Goal: Task Accomplishment & Management: Use online tool/utility

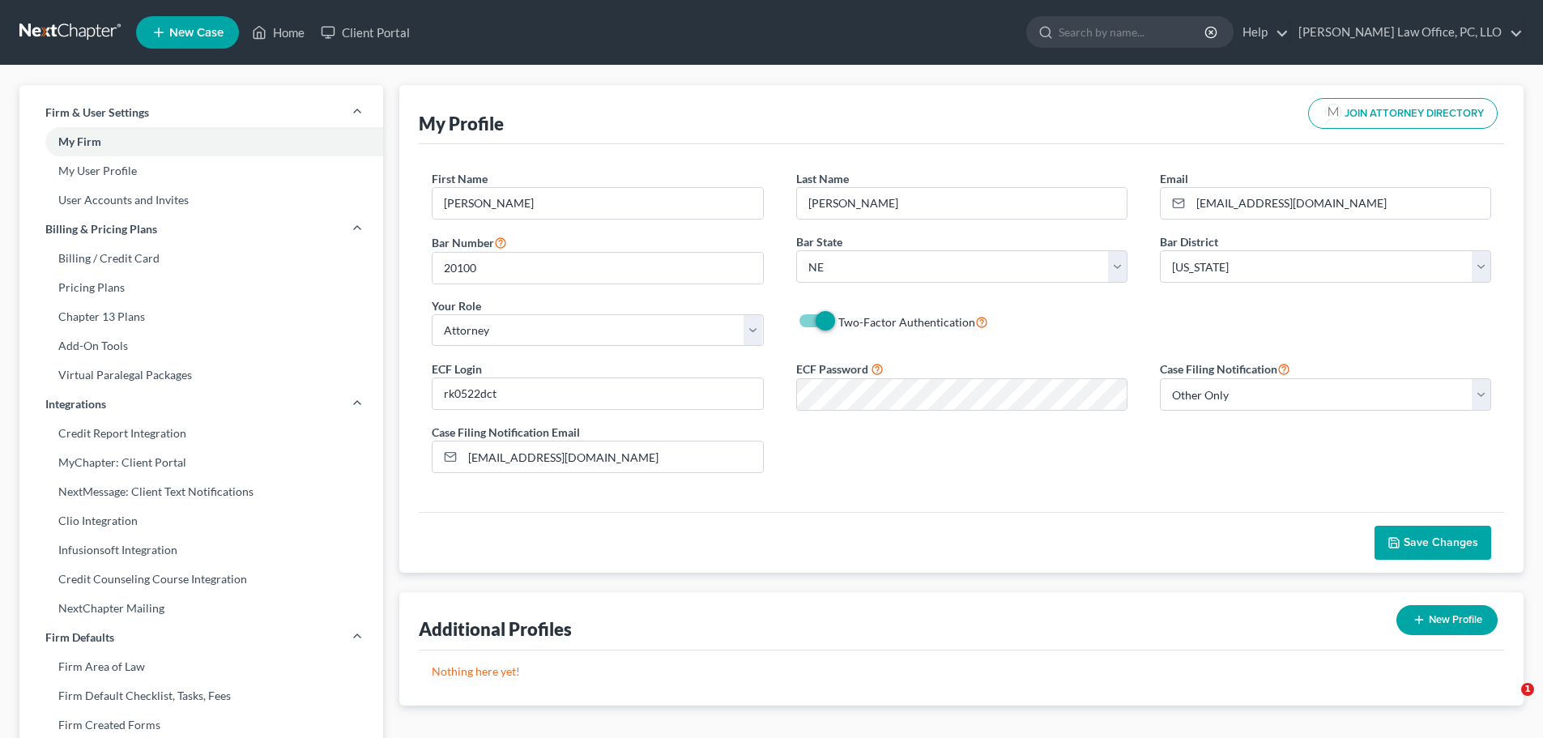
select select "30"
select select "48"
select select "attorney"
select select "2"
click at [266, 23] on icon at bounding box center [259, 32] width 15 height 19
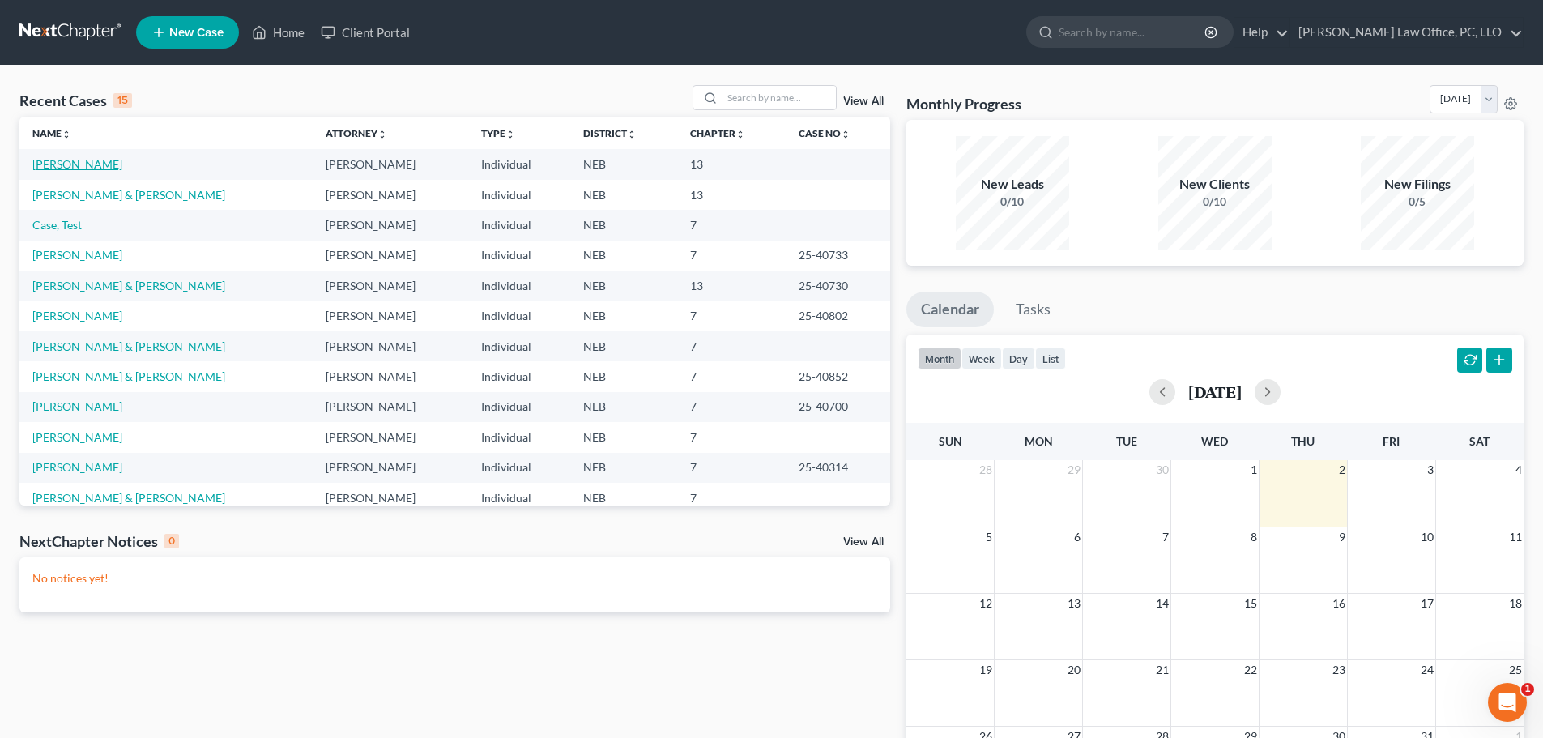
click at [98, 163] on link "[PERSON_NAME]" at bounding box center [77, 164] width 90 height 14
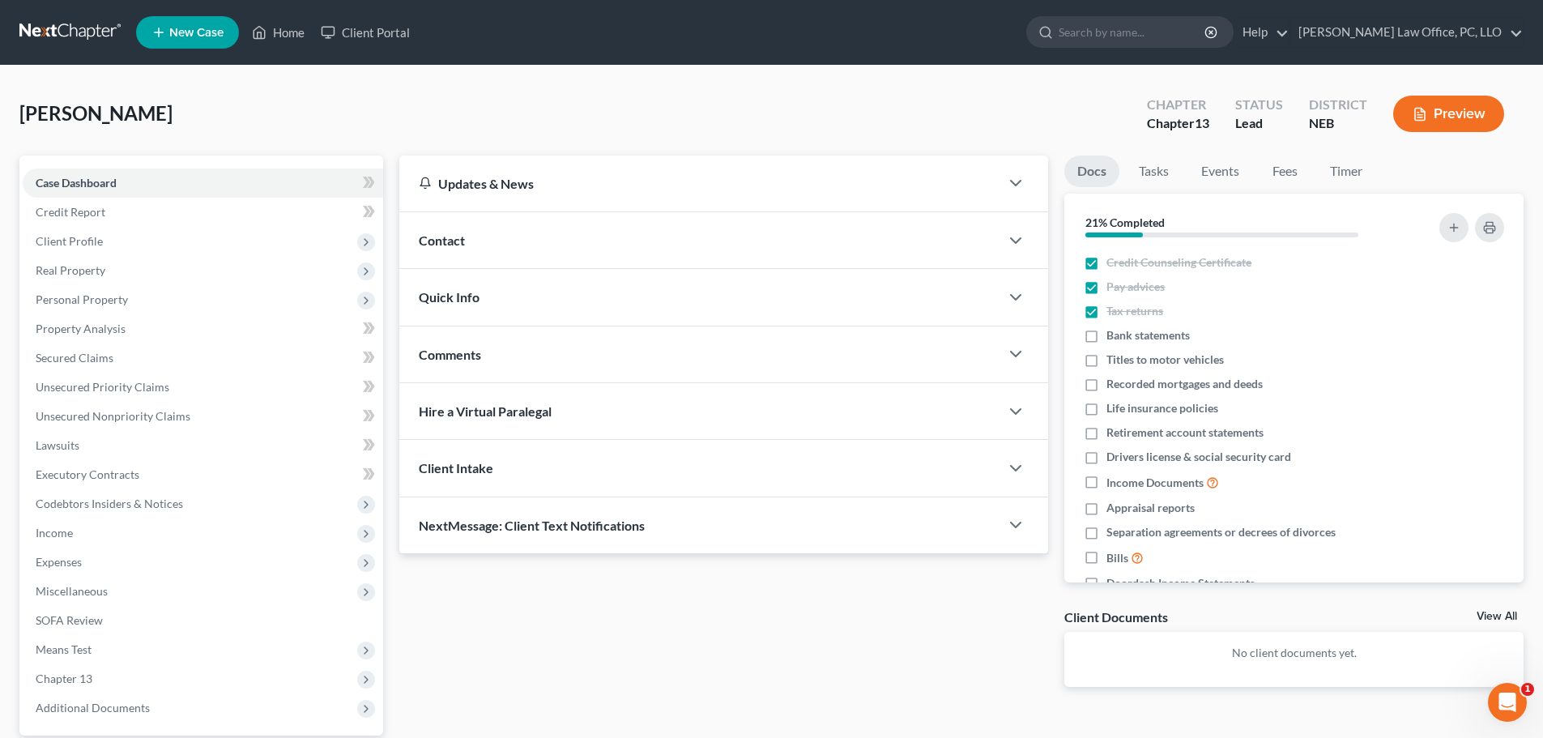
scroll to position [152, 0]
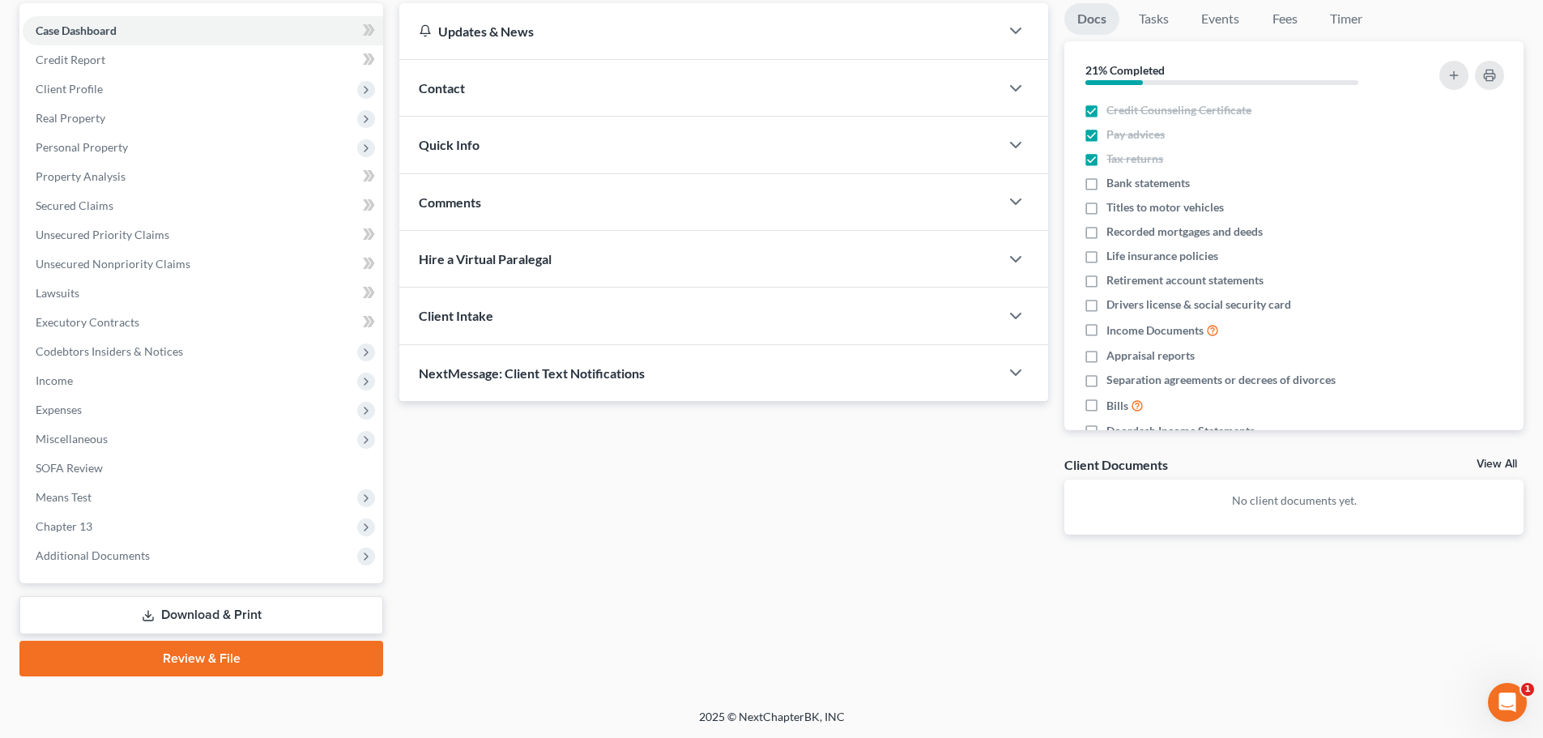
click at [225, 608] on link "Download & Print" at bounding box center [201, 615] width 364 height 38
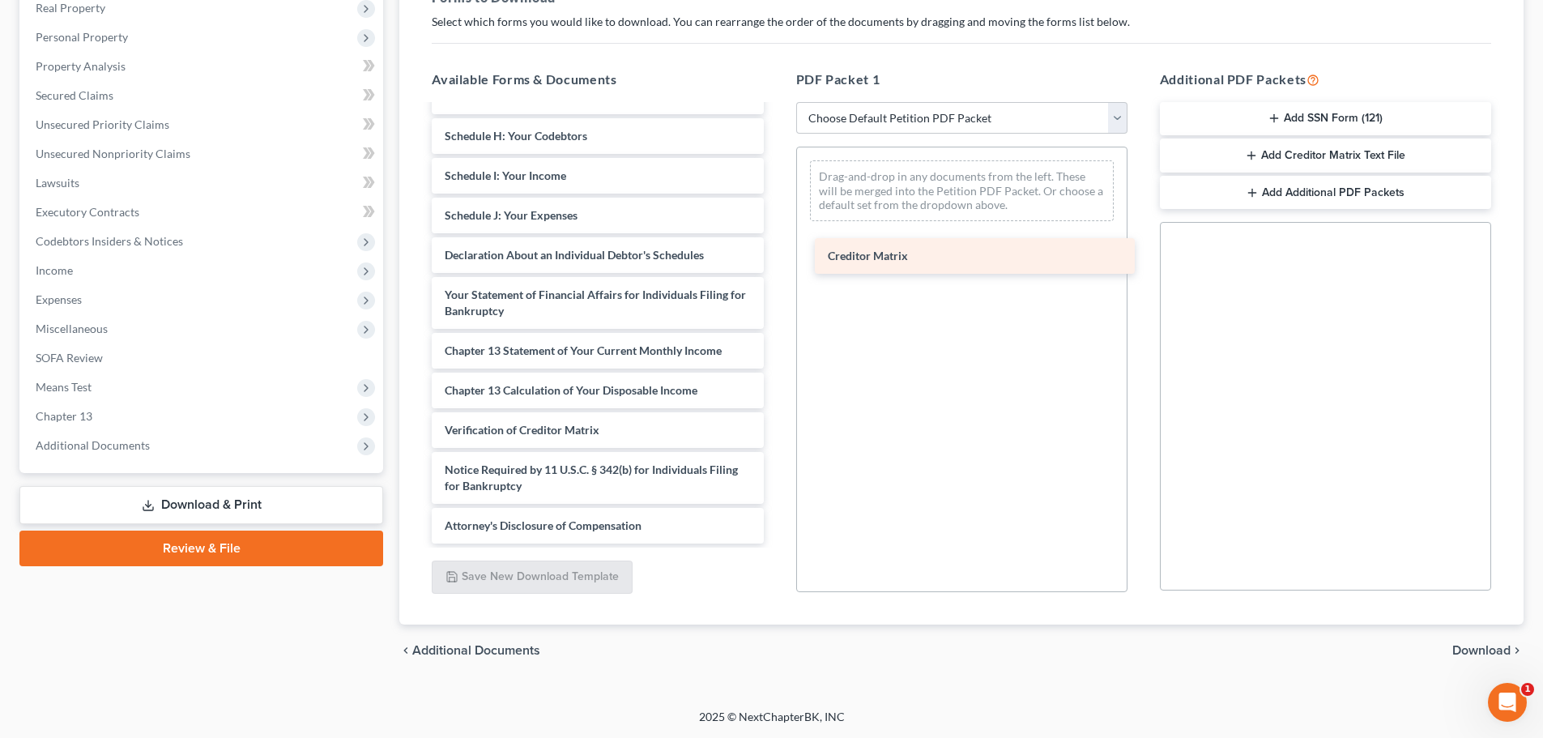
scroll to position [322, 0]
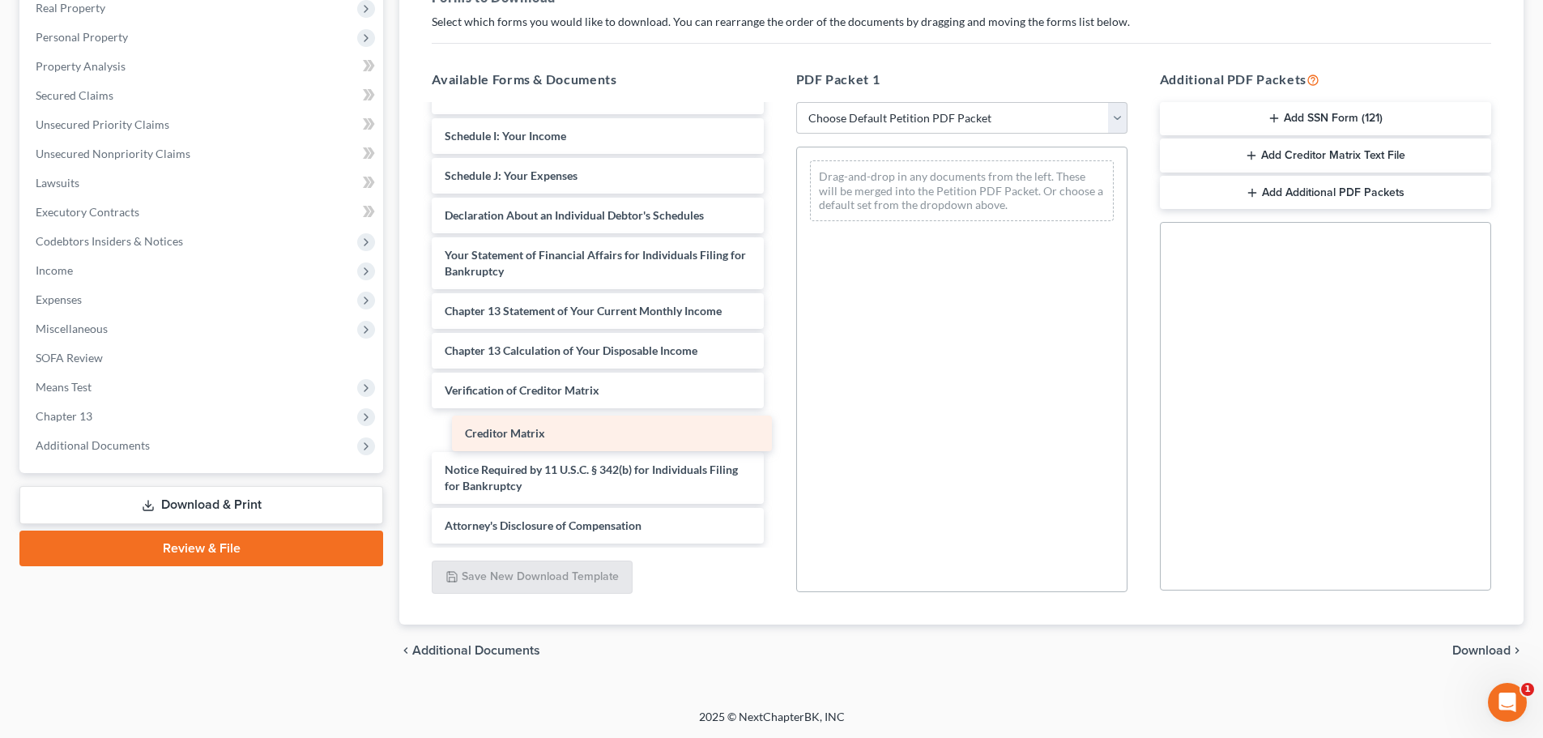
drag, startPoint x: 478, startPoint y: 385, endPoint x: 488, endPoint y: 425, distance: 41.8
click at [488, 425] on div "Creditor Matrix Voluntary Petition for Individuals Filing for Bankruptcy Summar…" at bounding box center [597, 164] width 357 height 759
click at [1315, 151] on button "Add Creditor Matrix Text File" at bounding box center [1325, 155] width 331 height 34
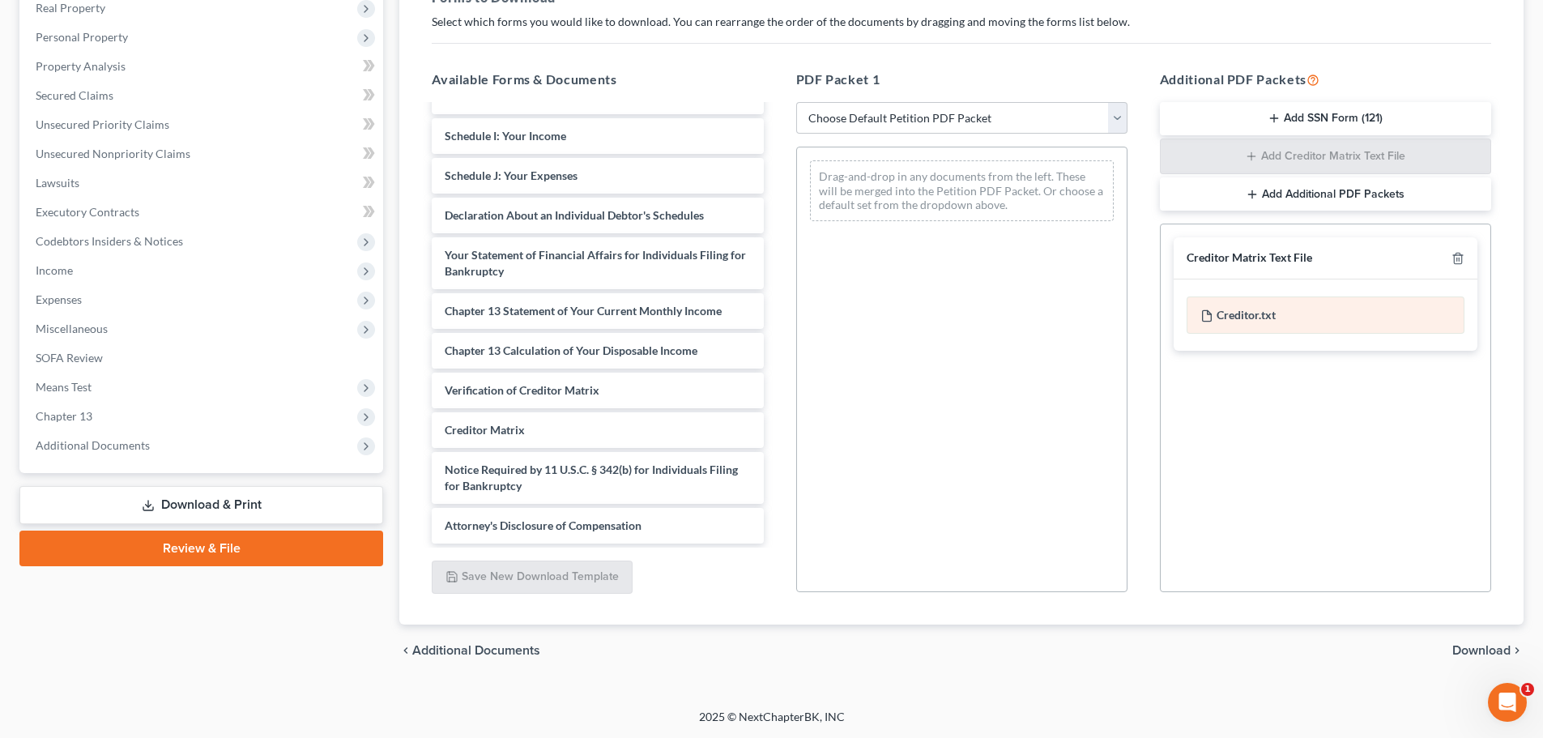
click at [1276, 313] on div "Creditor.txt" at bounding box center [1326, 314] width 278 height 37
click at [1493, 647] on span "Download" at bounding box center [1481, 650] width 58 height 13
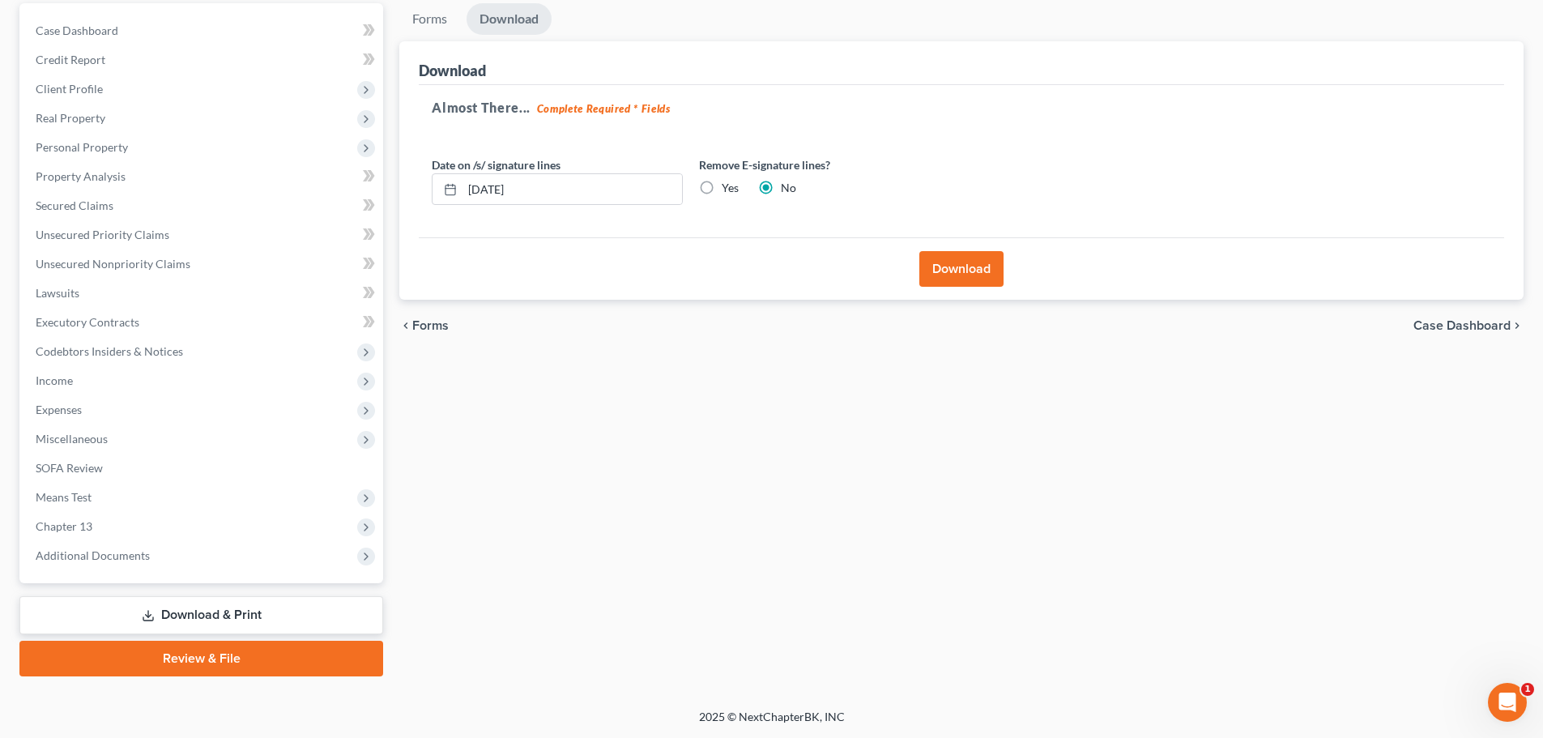
click at [950, 269] on button "Download" at bounding box center [961, 269] width 84 height 36
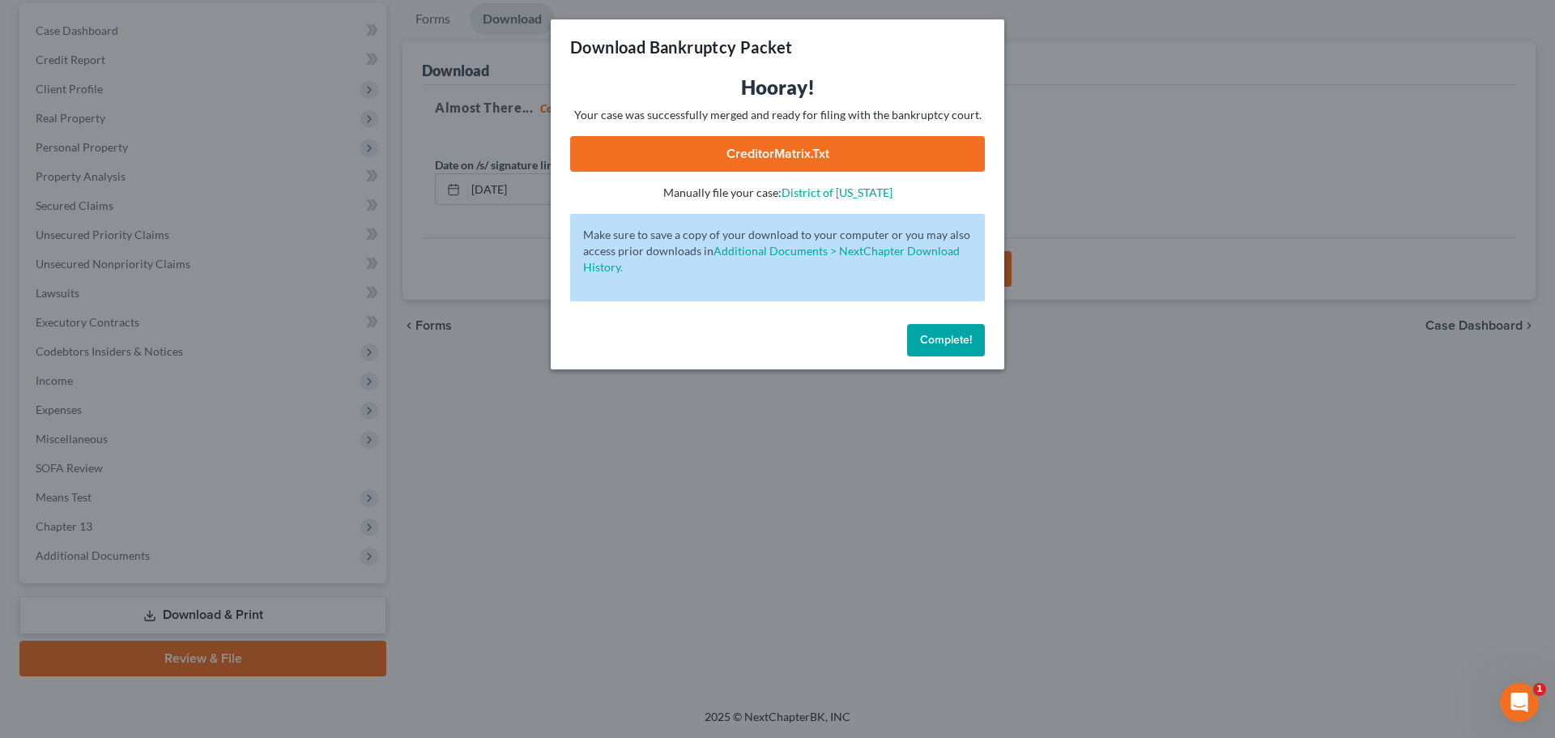
click at [880, 140] on link "CreditorMatrix.txt" at bounding box center [777, 154] width 415 height 36
click at [946, 338] on span "Complete!" at bounding box center [946, 340] width 52 height 14
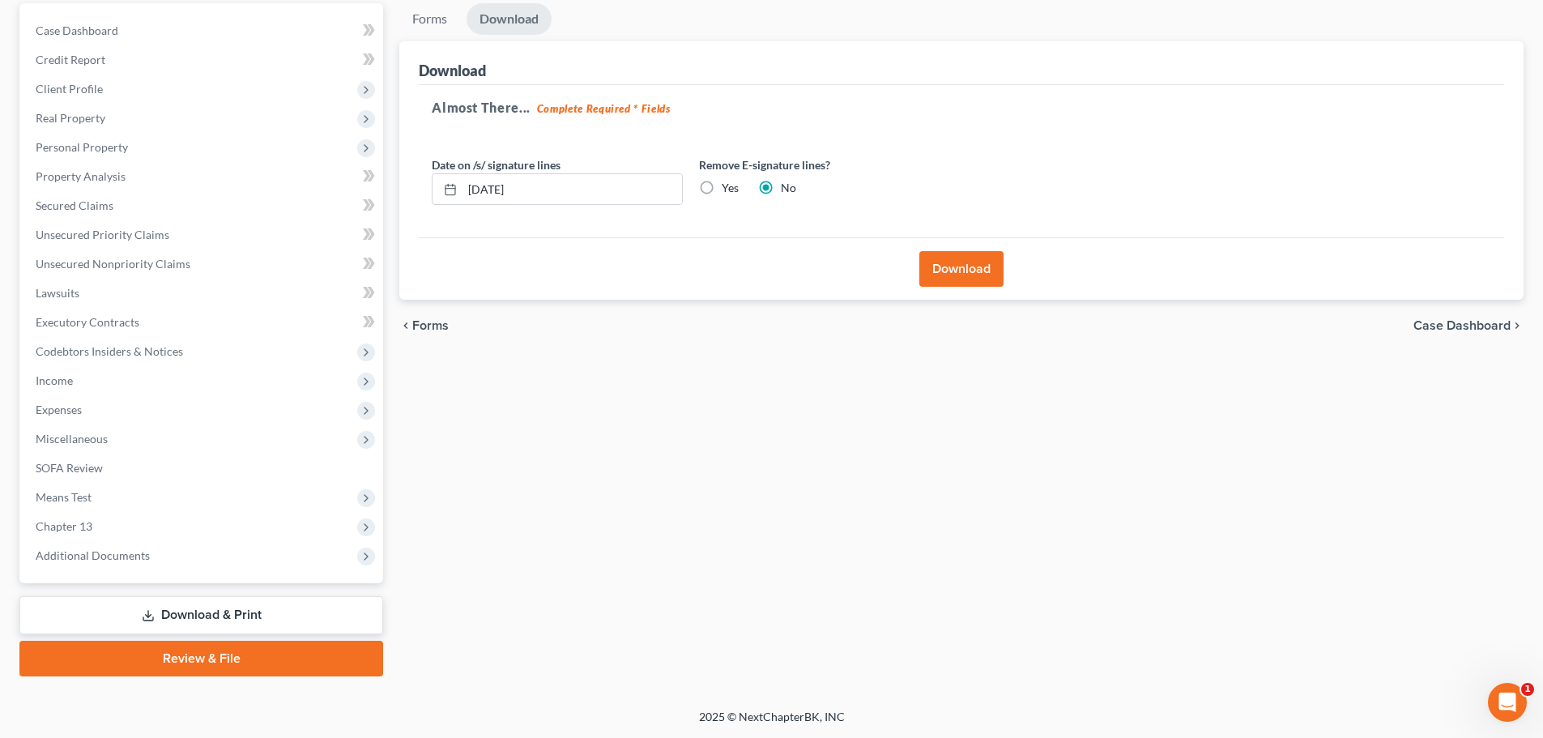
click at [199, 613] on link "Download & Print" at bounding box center [201, 615] width 364 height 38
click at [199, 612] on link "Download & Print" at bounding box center [201, 615] width 364 height 38
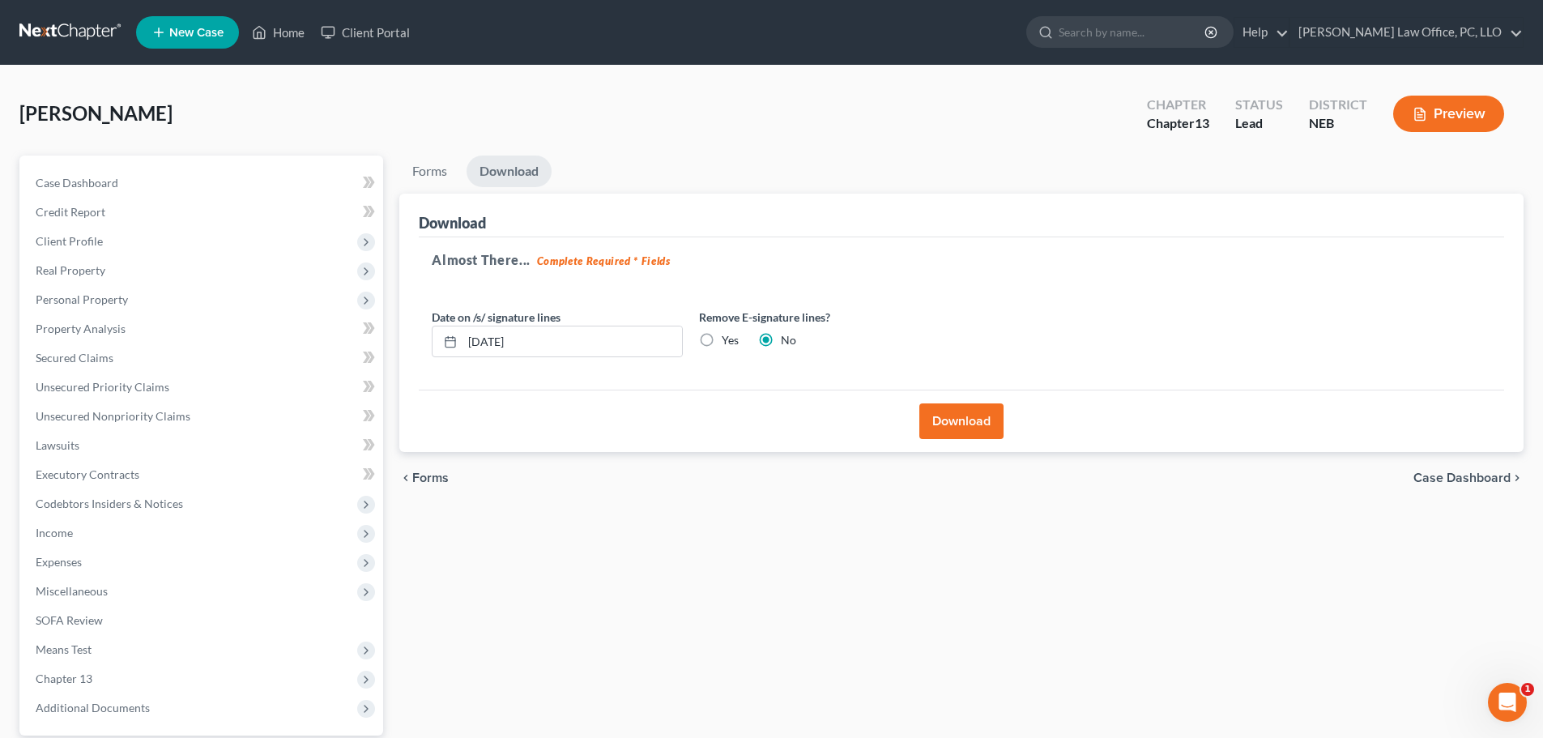
click at [784, 543] on div "Forms Download Forms Forms to Download Select which forms you would like to dow…" at bounding box center [961, 492] width 1140 height 673
click at [298, 32] on link "Home" at bounding box center [278, 32] width 69 height 29
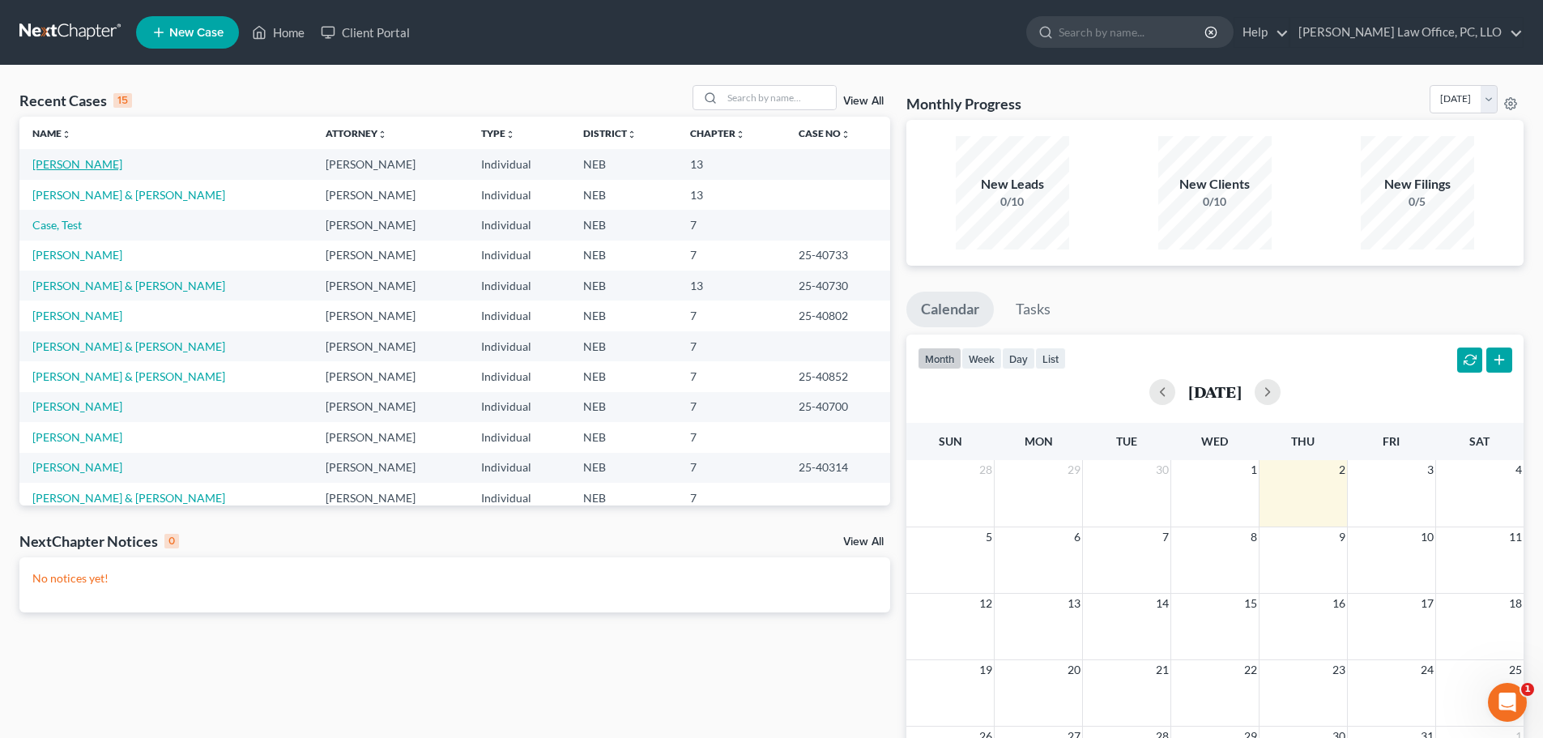
click at [69, 168] on link "[PERSON_NAME]" at bounding box center [77, 164] width 90 height 14
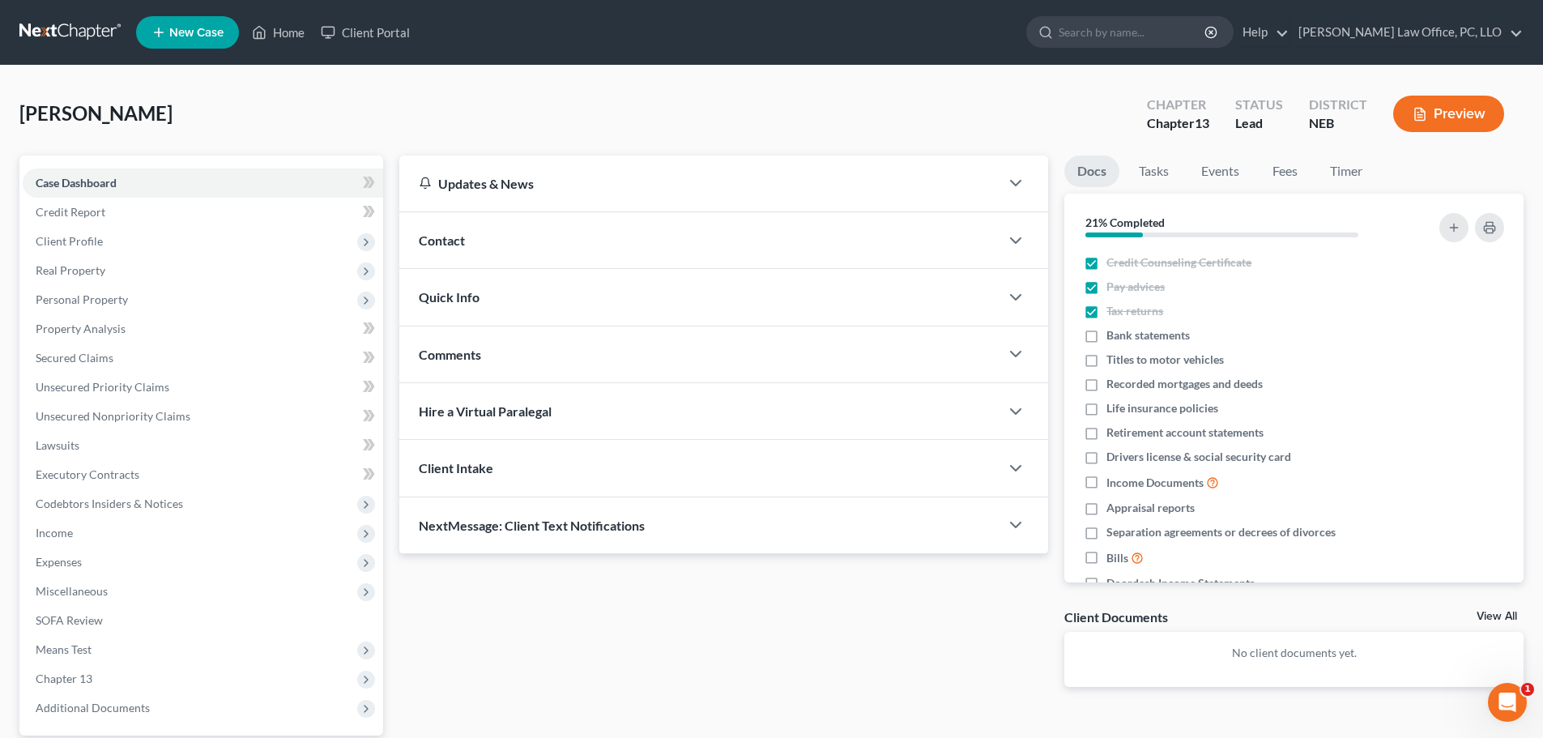
scroll to position [152, 0]
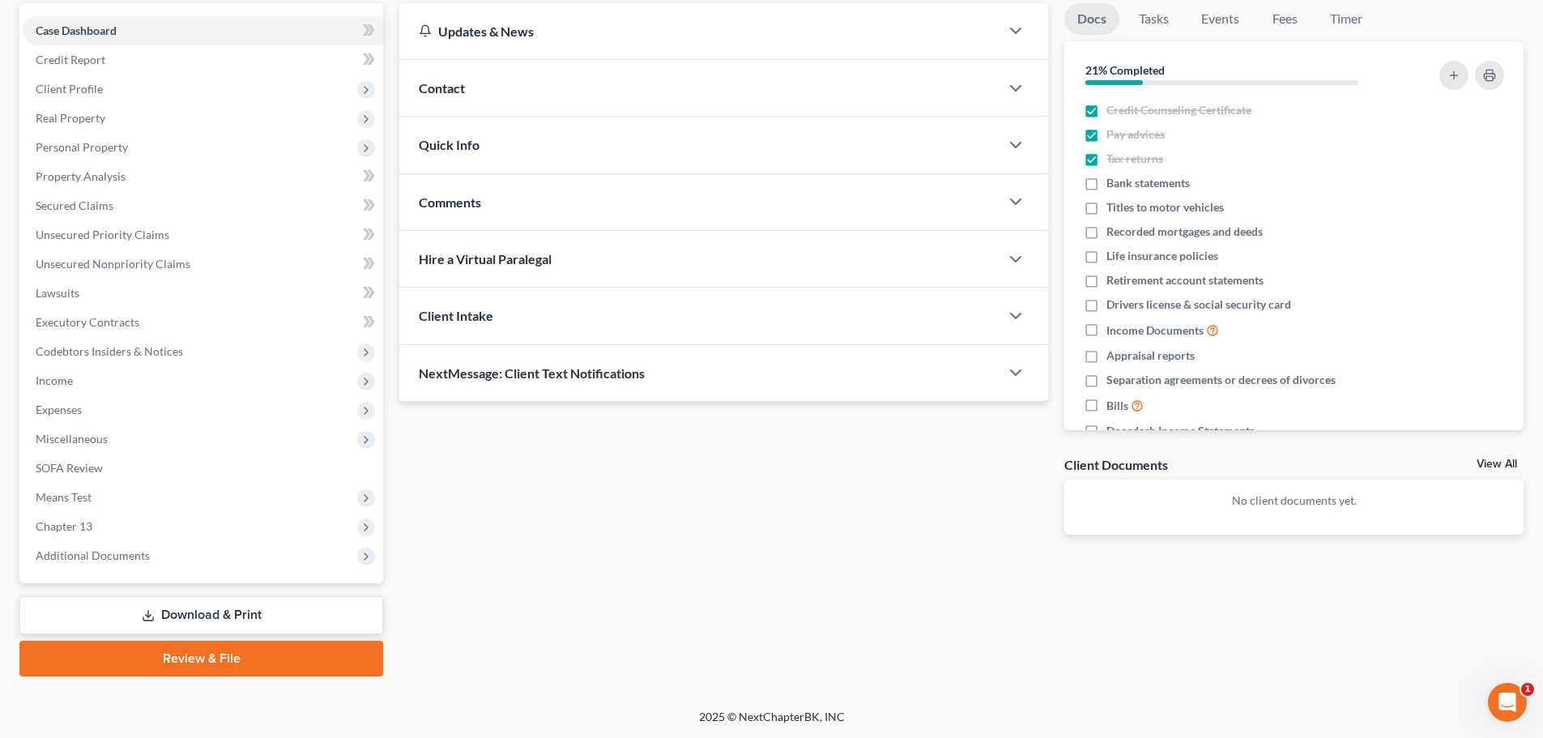
click at [244, 611] on link "Download & Print" at bounding box center [201, 615] width 364 height 38
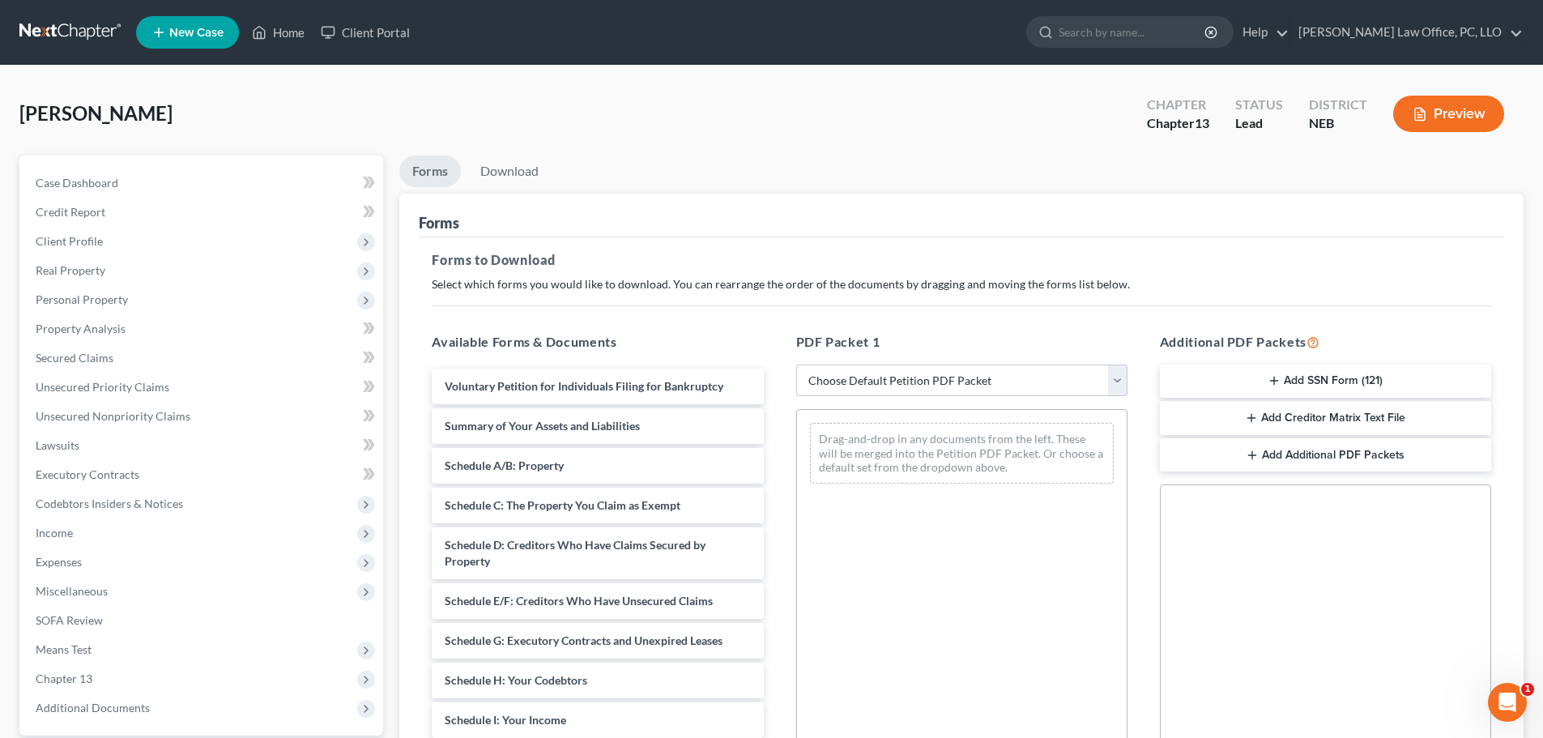
click at [1353, 420] on button "Add Creditor Matrix Text File" at bounding box center [1325, 418] width 331 height 34
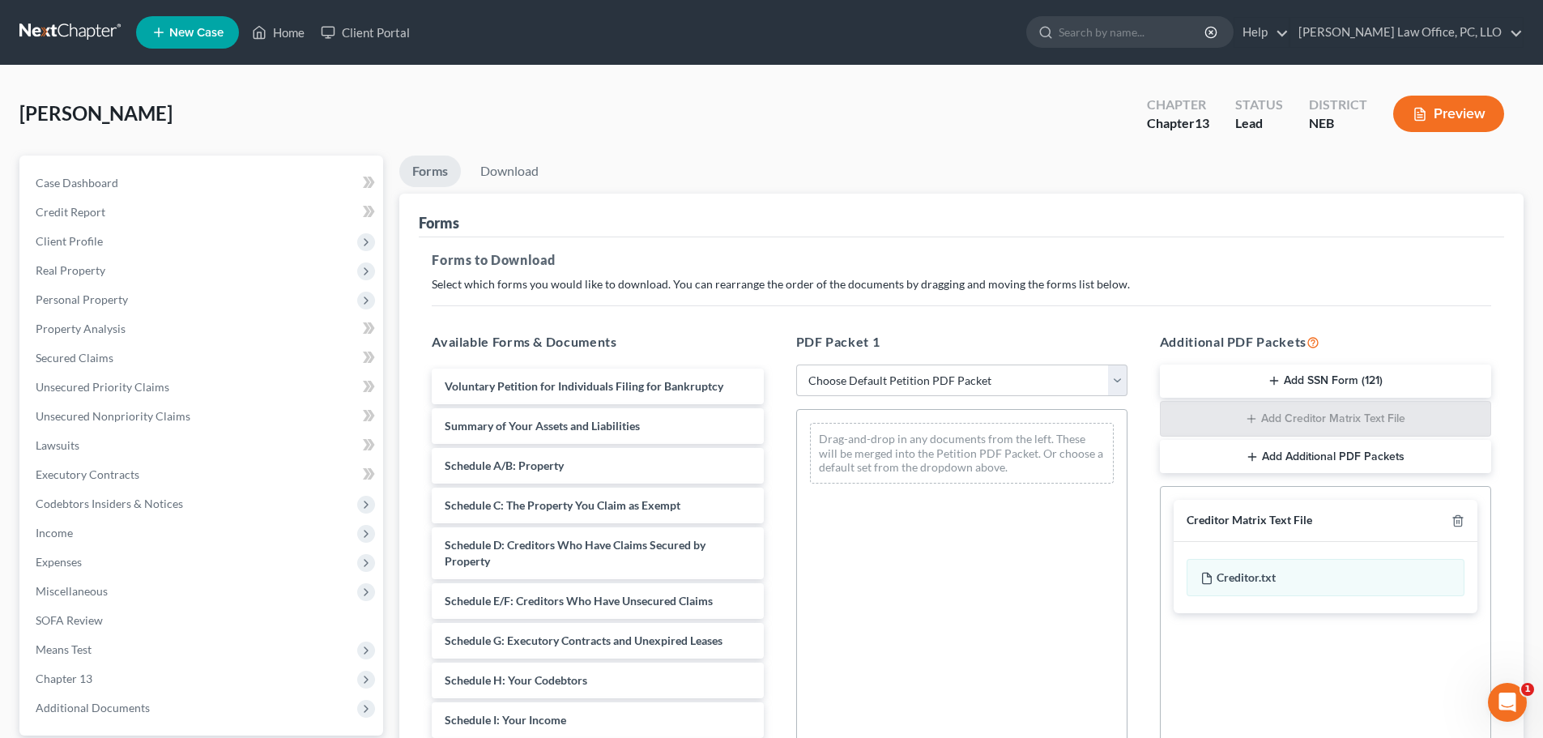
scroll to position [262, 0]
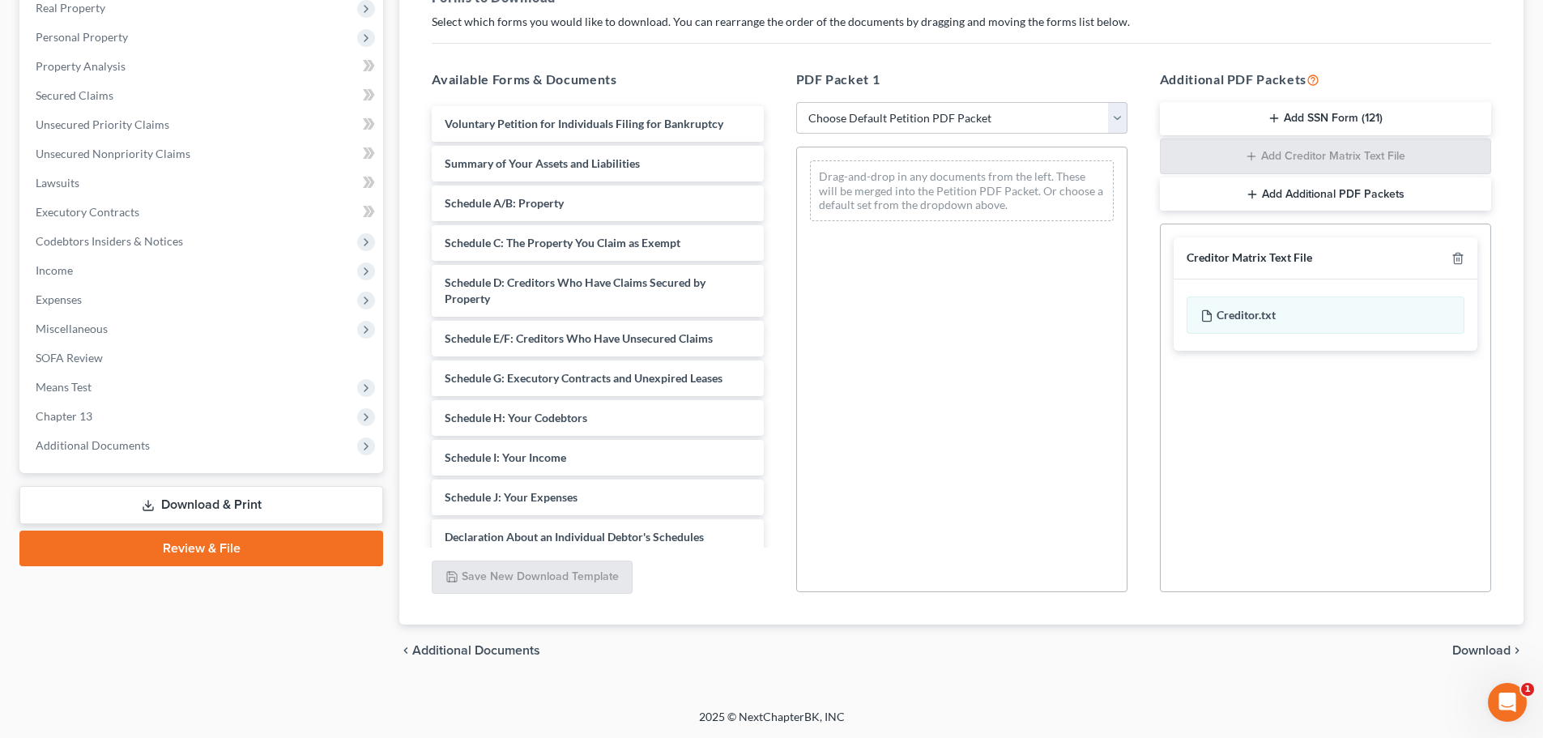
click at [1284, 257] on div "Creditor Matrix Text File" at bounding box center [1250, 257] width 126 height 15
click at [1284, 256] on div "Creditor Matrix Text File" at bounding box center [1250, 257] width 126 height 15
click at [1251, 311] on div "Creditor.txt" at bounding box center [1326, 314] width 278 height 37
click at [1251, 312] on div "Creditor.txt" at bounding box center [1326, 314] width 278 height 37
